Goal: Information Seeking & Learning: Learn about a topic

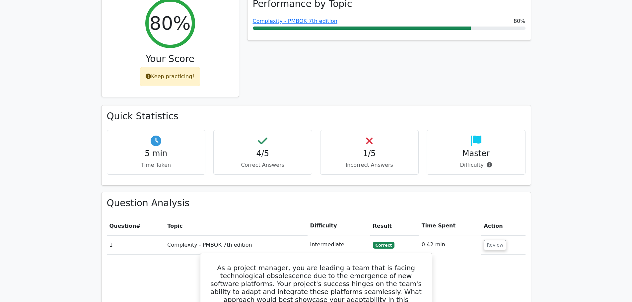
scroll to position [227, 0]
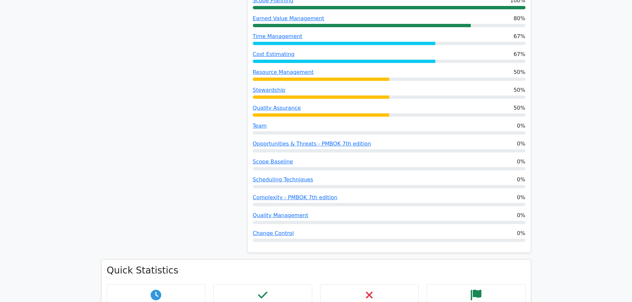
scroll to position [647, 0]
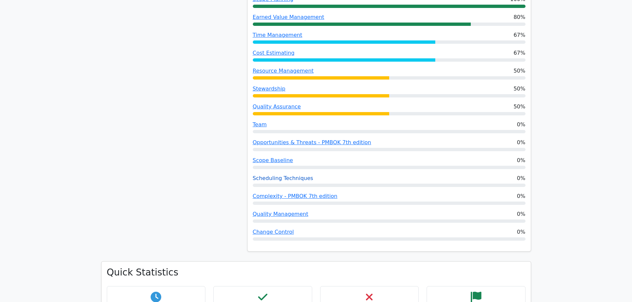
click at [265, 175] on link "Scheduling Techniques" at bounding box center [283, 178] width 60 height 6
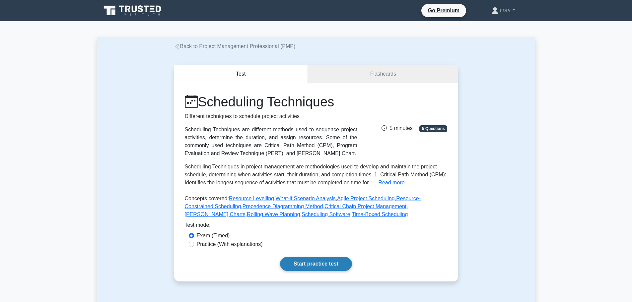
click at [318, 265] on link "Start practice test" at bounding box center [316, 264] width 72 height 14
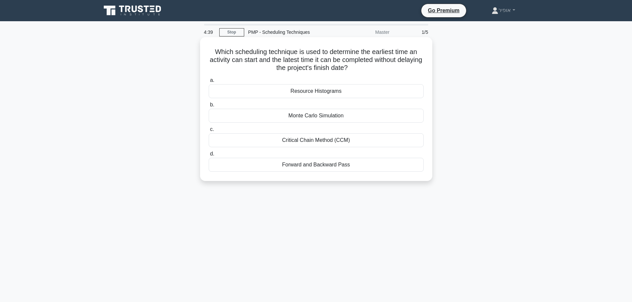
click at [295, 142] on div "Critical Chain Method (CCM)" at bounding box center [316, 140] width 215 height 14
click at [209, 132] on input "c. Critical Chain Method (CCM)" at bounding box center [209, 129] width 0 height 4
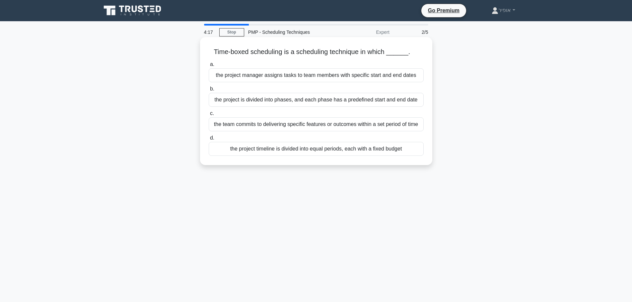
click at [273, 126] on div "the team commits to delivering specific features or outcomes within a set perio…" at bounding box center [316, 125] width 215 height 14
click at [209, 116] on input "c. the team commits to delivering specific features or outcomes within a set pe…" at bounding box center [209, 114] width 0 height 4
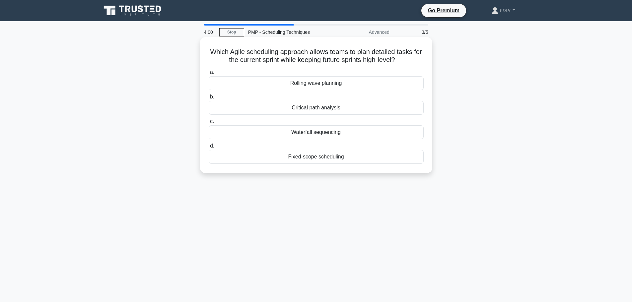
click at [297, 84] on div "Rolling wave planning" at bounding box center [316, 83] width 215 height 14
click at [209, 75] on input "a. Rolling wave planning" at bounding box center [209, 72] width 0 height 4
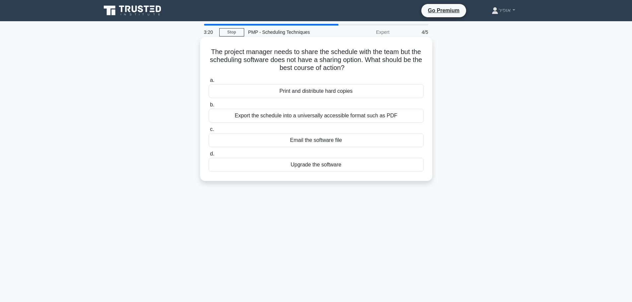
click at [298, 166] on div "Upgrade the software" at bounding box center [316, 165] width 215 height 14
click at [209, 156] on input "d. Upgrade the software" at bounding box center [209, 154] width 0 height 4
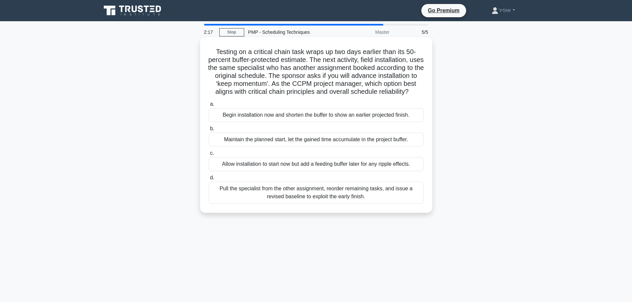
click at [327, 147] on div "Maintain the planned start, let the gained time accumulate in the project buffe…" at bounding box center [316, 140] width 215 height 14
click at [209, 131] on input "b. Maintain the planned start, let the gained time accumulate in the project bu…" at bounding box center [209, 129] width 0 height 4
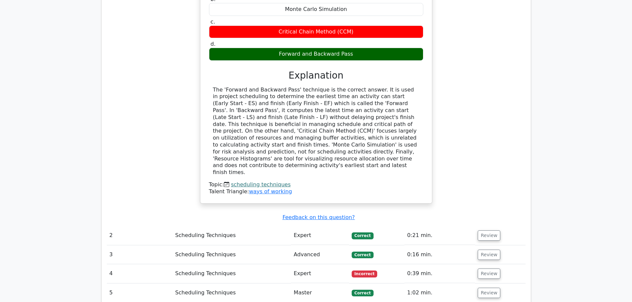
scroll to position [631, 0]
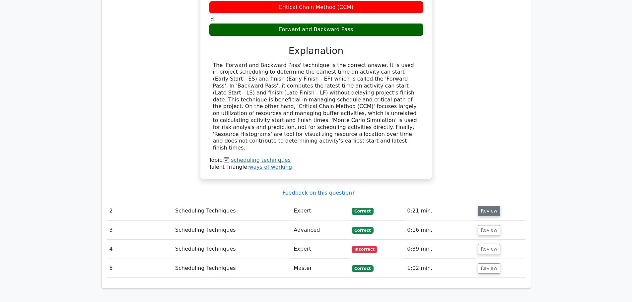
click at [481, 206] on button "Review" at bounding box center [489, 211] width 23 height 10
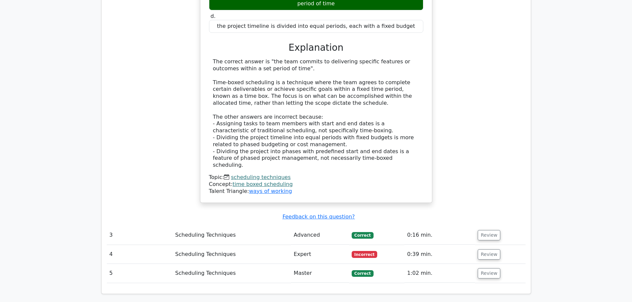
scroll to position [963, 0]
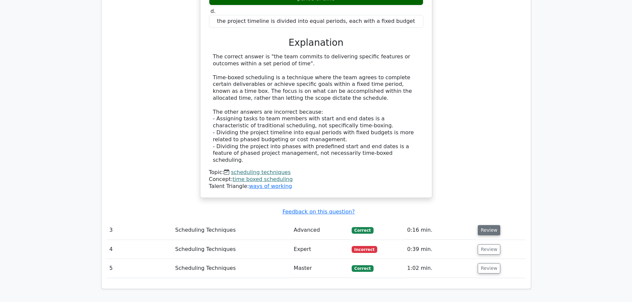
click at [485, 225] on button "Review" at bounding box center [489, 230] width 23 height 10
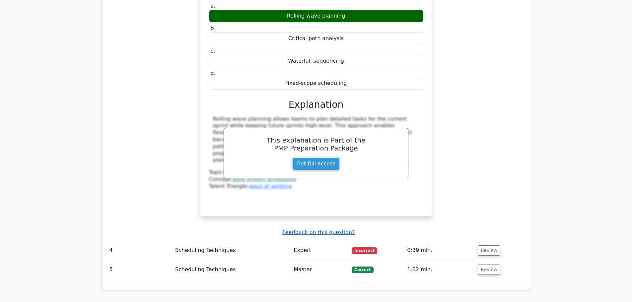
scroll to position [1261, 0]
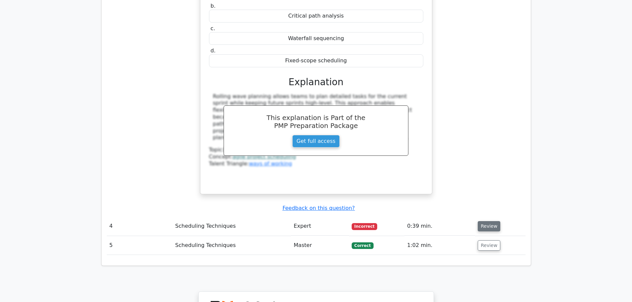
click at [484, 221] on button "Review" at bounding box center [489, 226] width 23 height 10
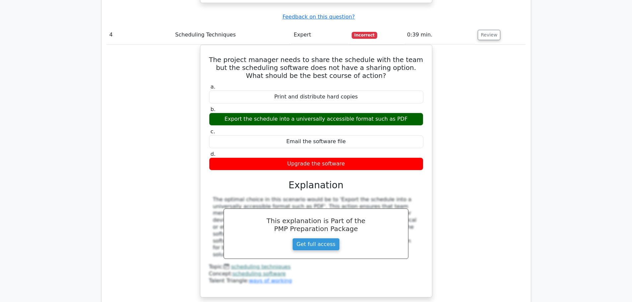
scroll to position [1461, 0]
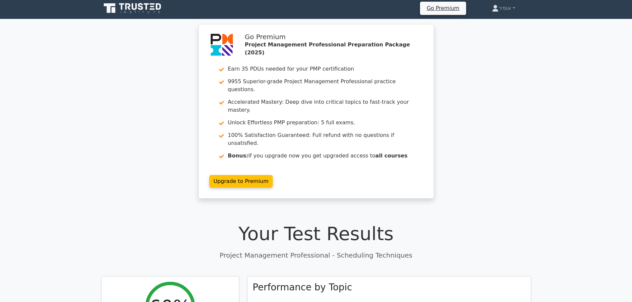
scroll to position [0, 0]
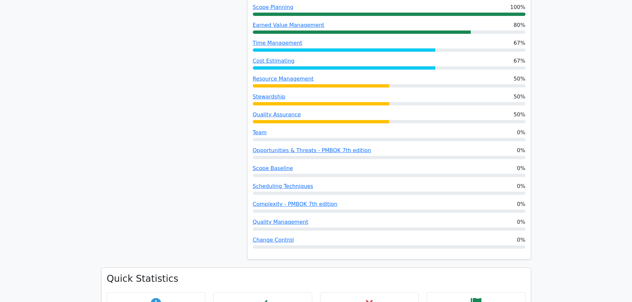
scroll to position [647, 0]
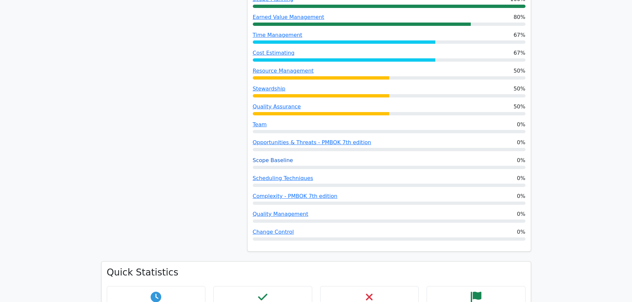
click at [274, 157] on link "Scope Baseline" at bounding box center [273, 160] width 40 height 6
